Goal: Task Accomplishment & Management: Use online tool/utility

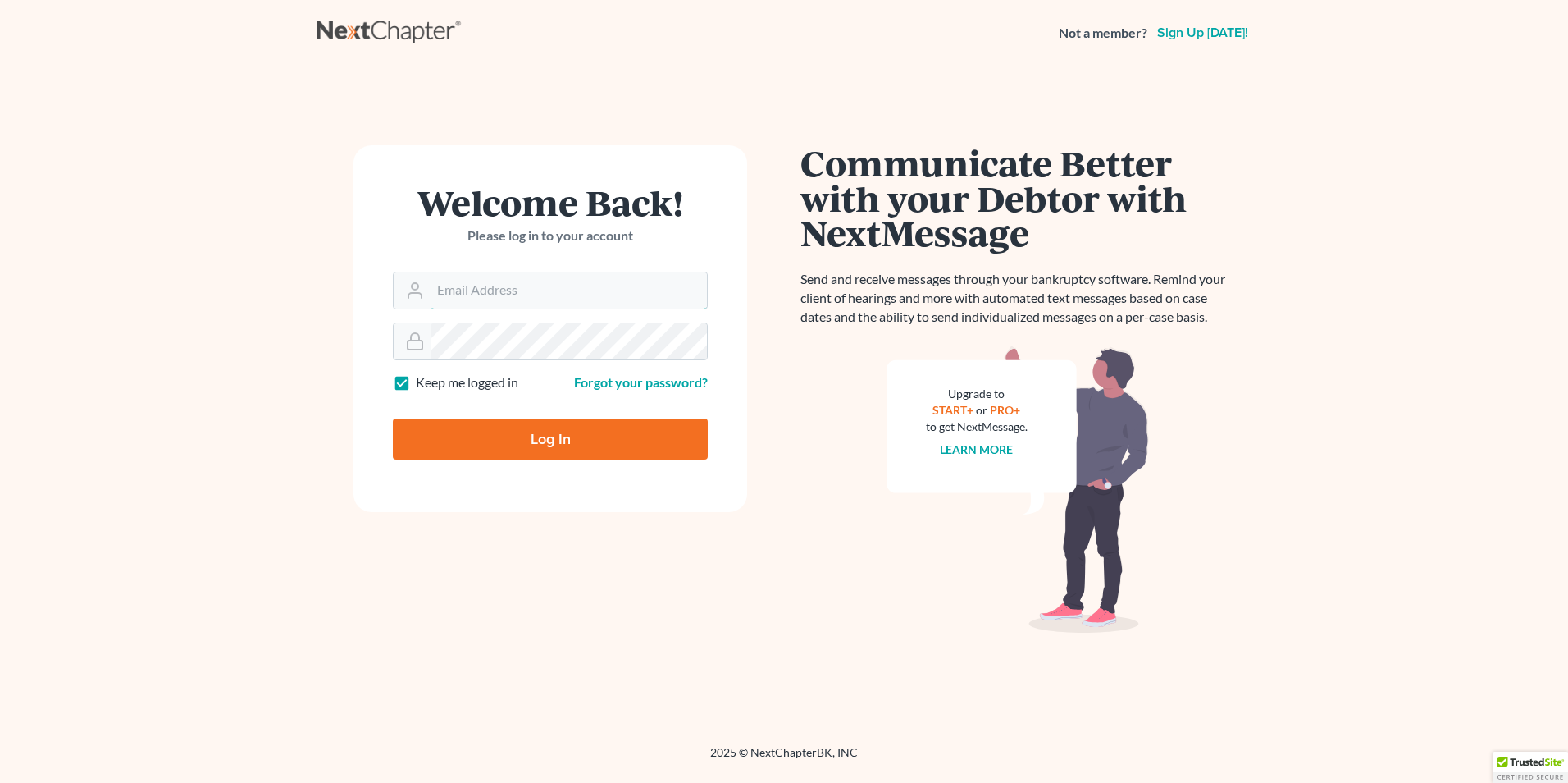
type input "Fbunol@derbeslaw.com"
click at [593, 436] on input "Log In" at bounding box center [550, 439] width 315 height 41
type input "Thinking..."
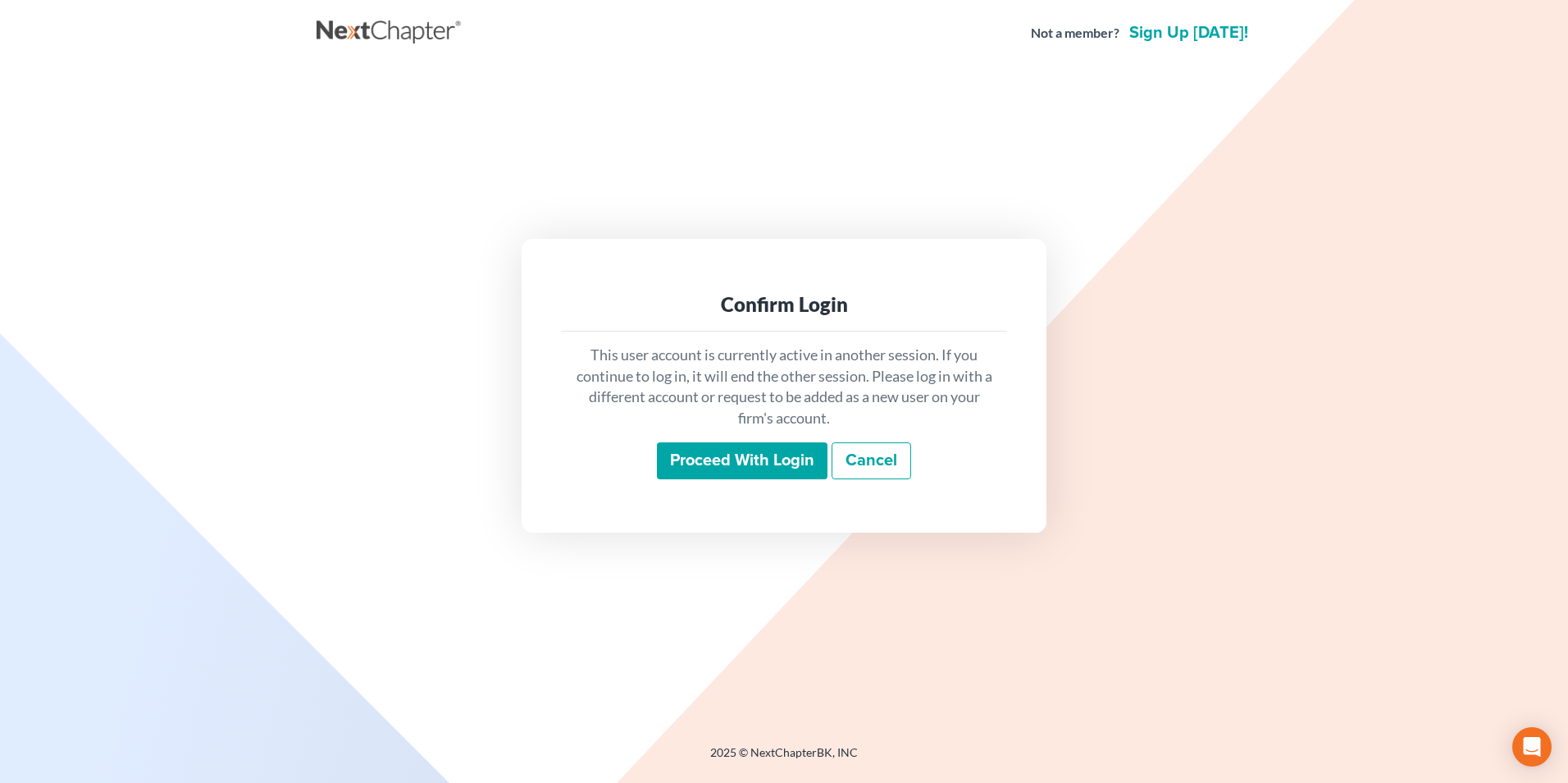
click at [709, 466] on input "Proceed with login" at bounding box center [742, 461] width 171 height 38
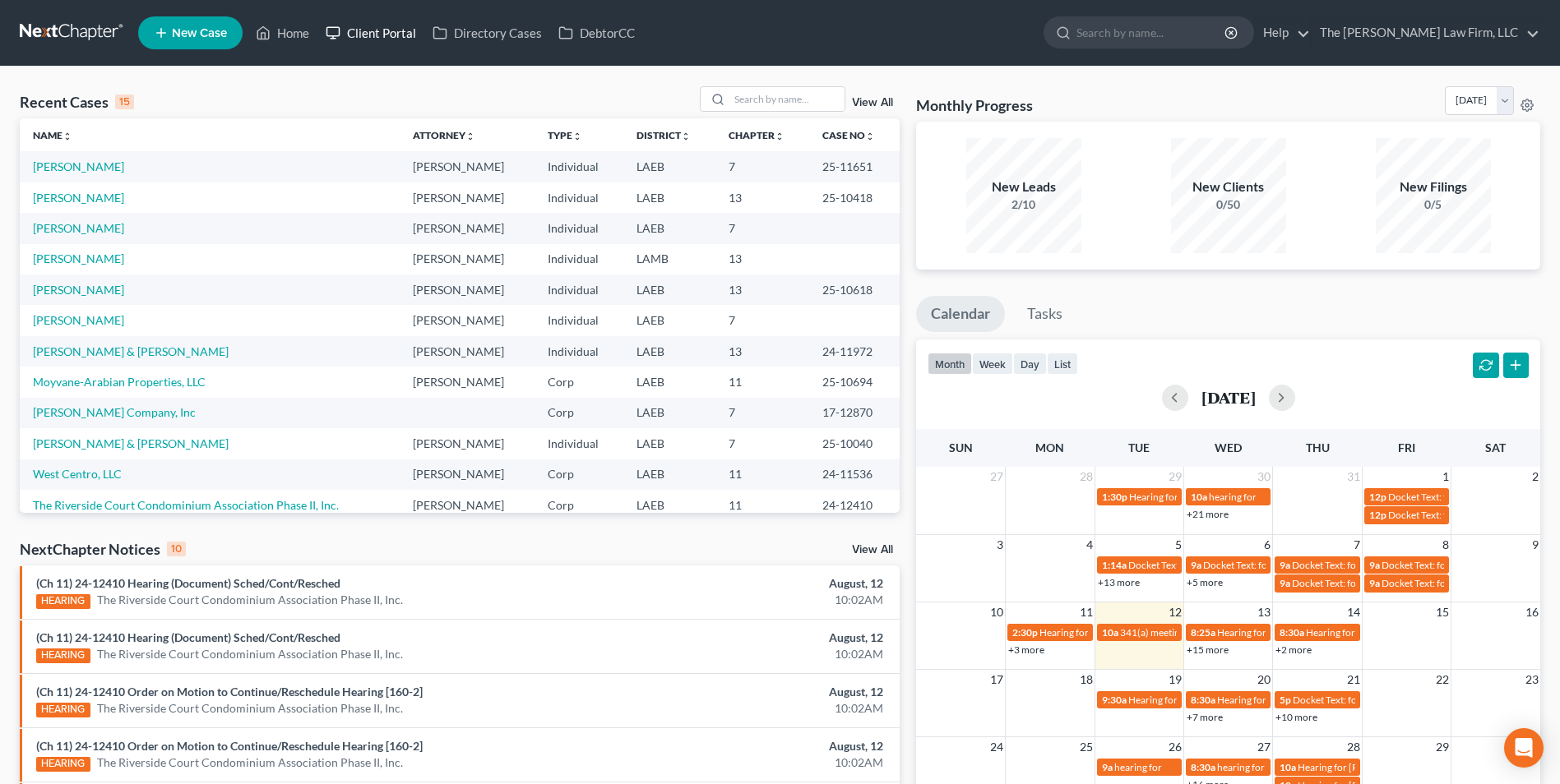
click at [374, 32] on link "Client Portal" at bounding box center [371, 33] width 107 height 30
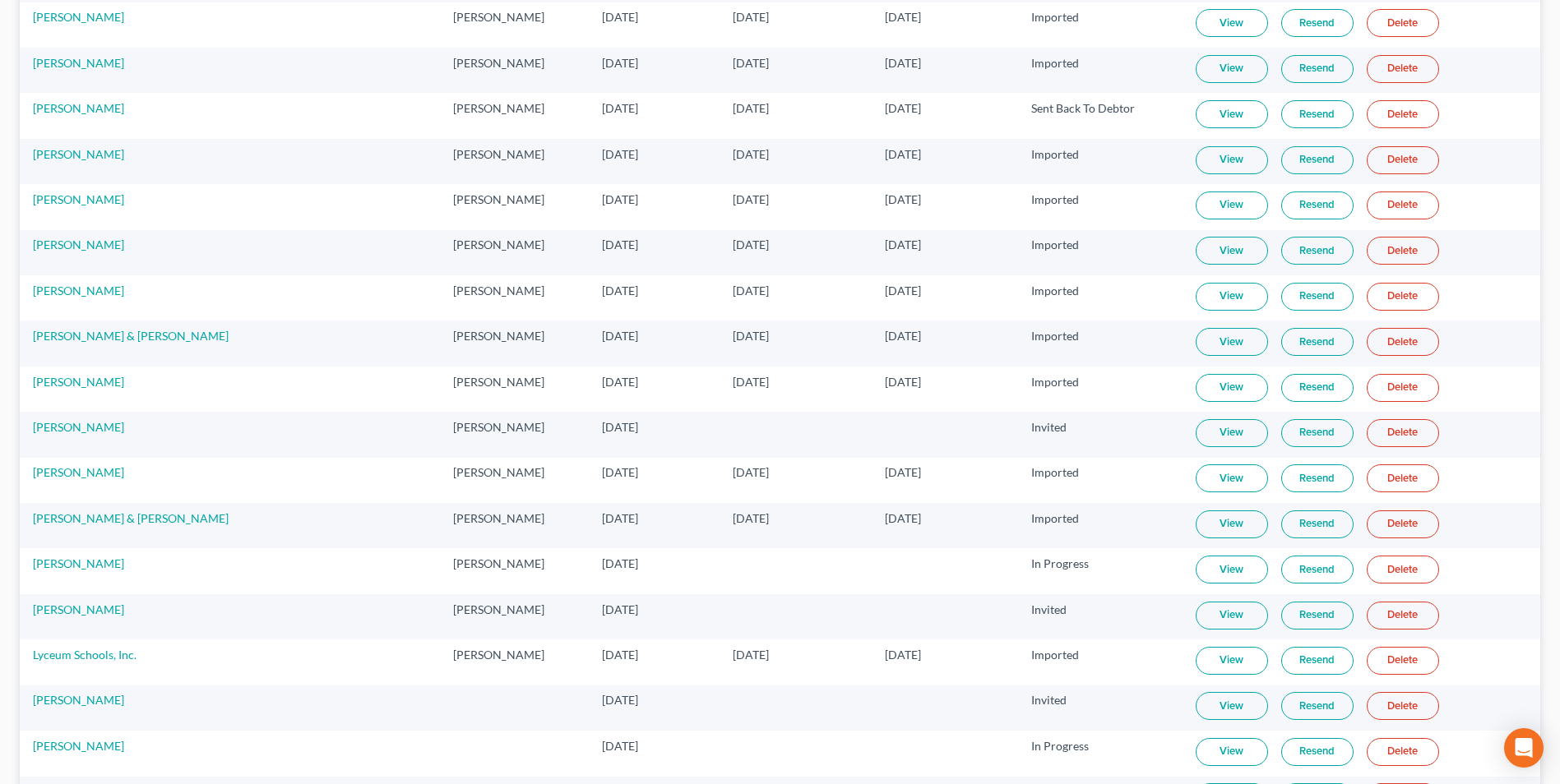
scroll to position [1784, 0]
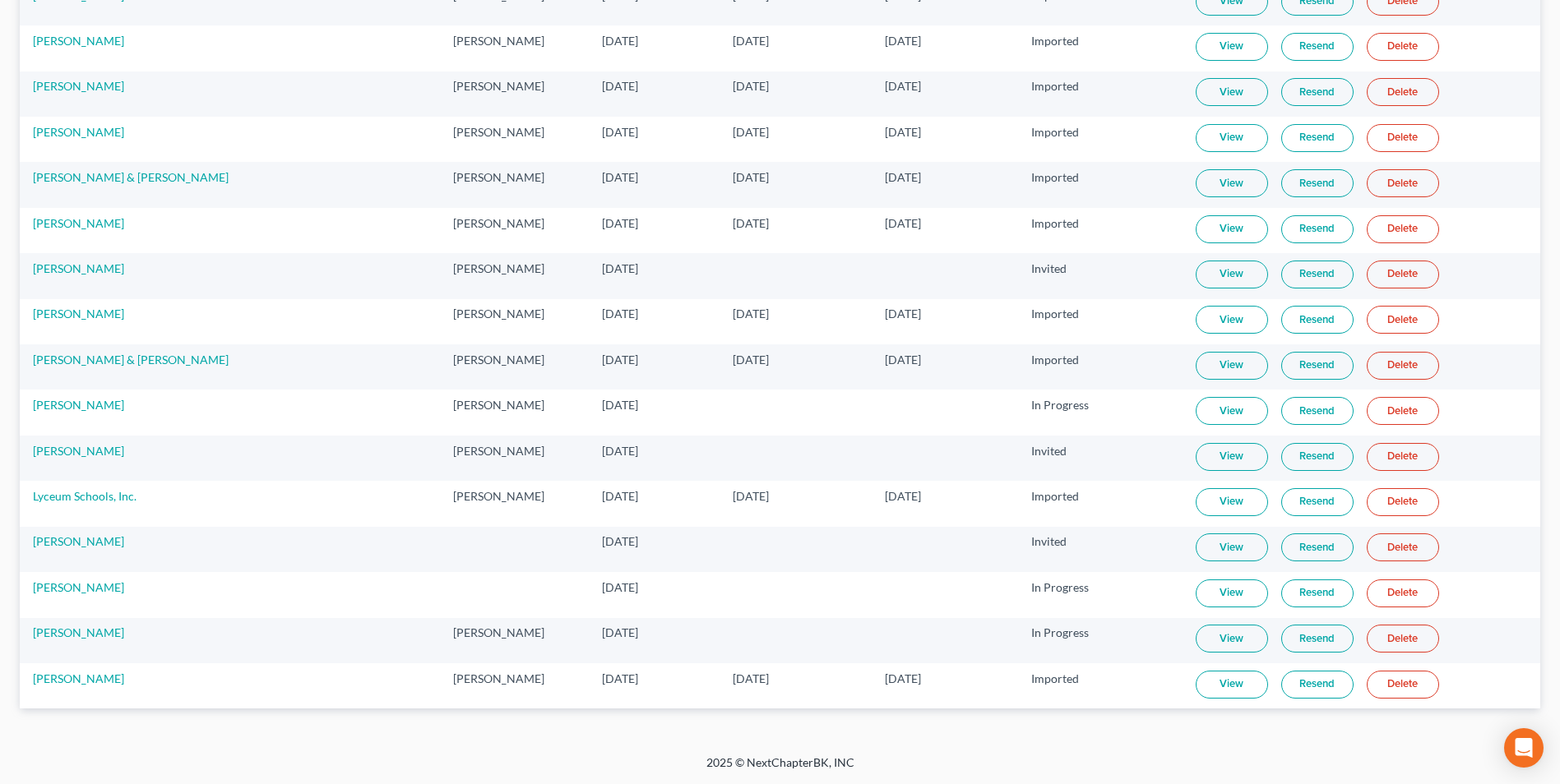
click at [1208, 593] on link "View" at bounding box center [1232, 593] width 73 height 28
